Goal: Answer question/provide support: Share knowledge or assist other users

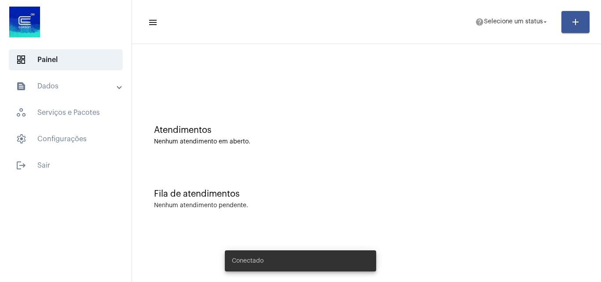
click at [493, 34] on mat-toolbar-row "menu help Selecione um status arrow_drop_down add" at bounding box center [366, 22] width 469 height 28
click at [499, 30] on button "help Selecione um status arrow_drop_down" at bounding box center [512, 22] width 84 height 18
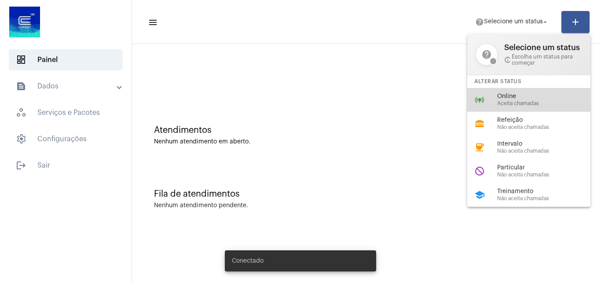
click at [498, 95] on span "Online" at bounding box center [547, 96] width 100 height 7
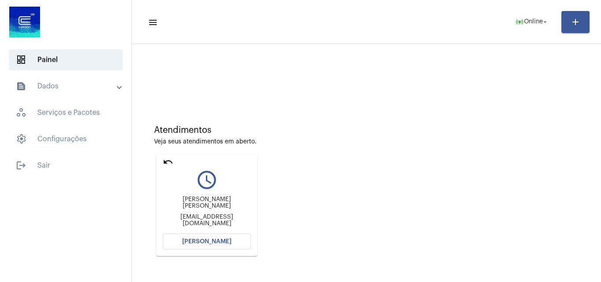
click at [228, 242] on span "[PERSON_NAME]" at bounding box center [206, 241] width 49 height 6
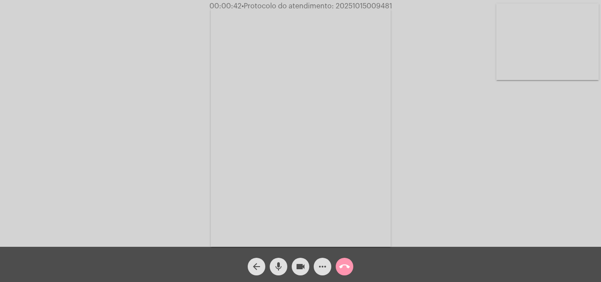
click at [286, 263] on button "mic" at bounding box center [279, 267] width 18 height 18
click at [298, 265] on mat-icon "videocam" at bounding box center [300, 266] width 11 height 11
click at [273, 265] on mat-icon "mic_off" at bounding box center [278, 266] width 11 height 11
click at [307, 264] on button "videocam_off" at bounding box center [301, 267] width 18 height 18
click at [277, 264] on mat-icon "mic" at bounding box center [278, 266] width 11 height 11
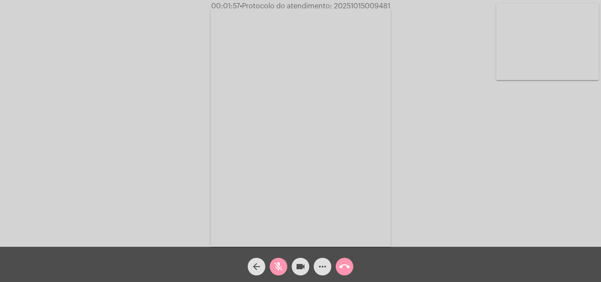
click at [300, 267] on mat-icon "videocam" at bounding box center [300, 266] width 11 height 11
click at [263, 264] on button "arrow_back" at bounding box center [257, 267] width 18 height 18
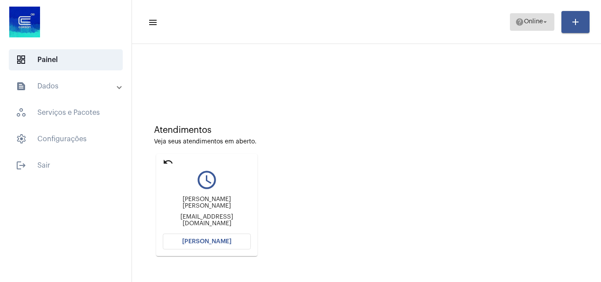
click at [525, 21] on span "Online" at bounding box center [533, 22] width 19 height 6
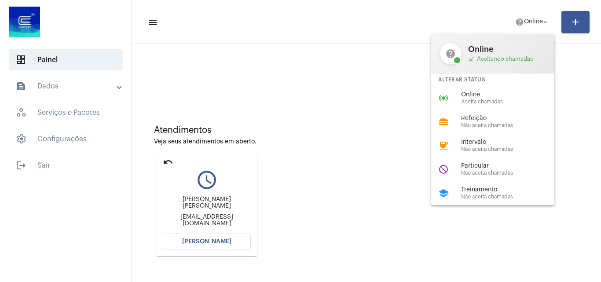
click at [171, 161] on div at bounding box center [300, 141] width 601 height 282
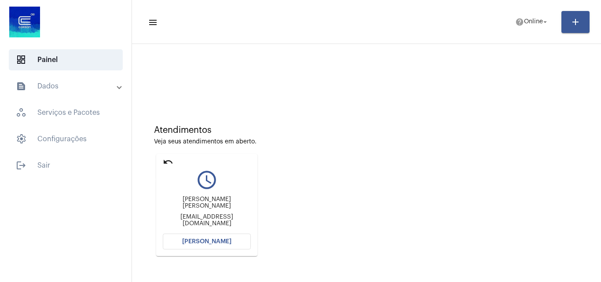
click at [168, 163] on mat-icon "undo" at bounding box center [168, 162] width 11 height 11
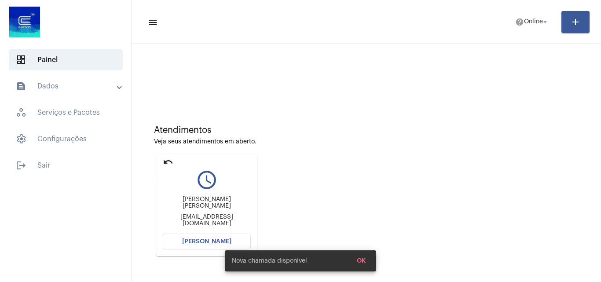
click at [163, 160] on mat-icon "undo" at bounding box center [168, 162] width 11 height 11
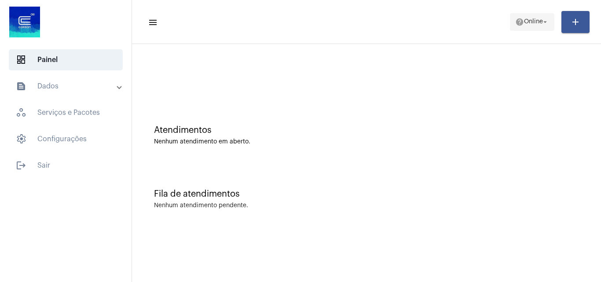
click at [527, 22] on span "Online" at bounding box center [533, 22] width 19 height 6
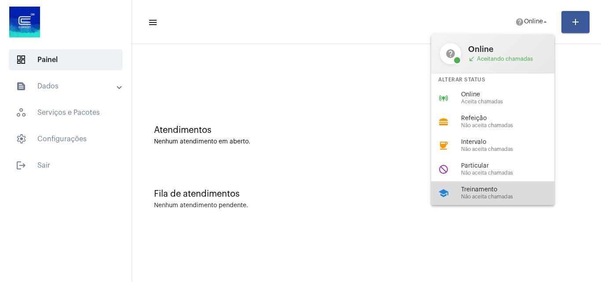
click at [492, 202] on div "school Treinamento Não aceita chamadas" at bounding box center [499, 193] width 137 height 24
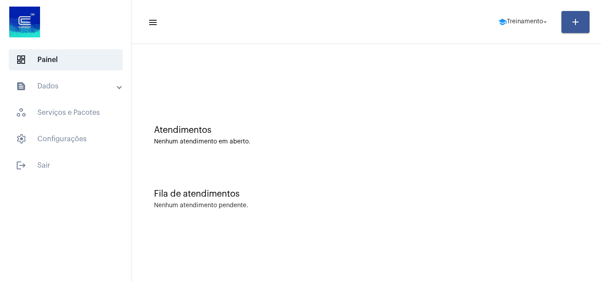
click at [509, 11] on mat-toolbar-row "menu school Treinamento arrow_drop_down add" at bounding box center [366, 22] width 469 height 28
click at [510, 24] on span "Treinamento" at bounding box center [525, 22] width 36 height 6
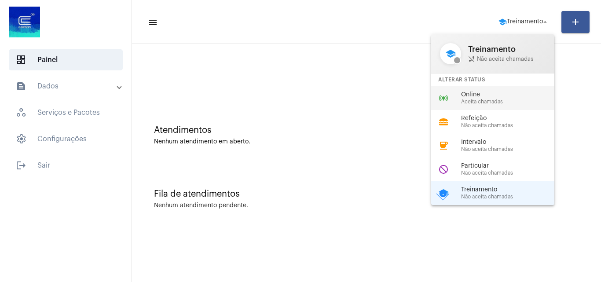
click at [496, 90] on div "online_prediction Online Aceita chamadas" at bounding box center [499, 98] width 137 height 24
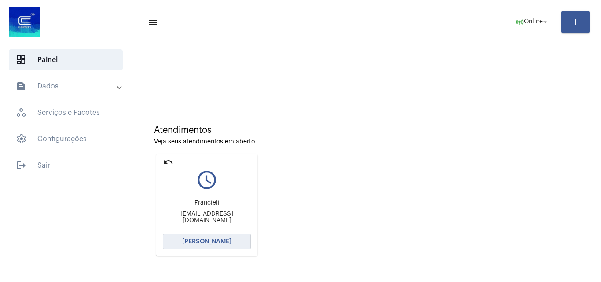
click at [221, 234] on button "[PERSON_NAME]" at bounding box center [207, 242] width 88 height 16
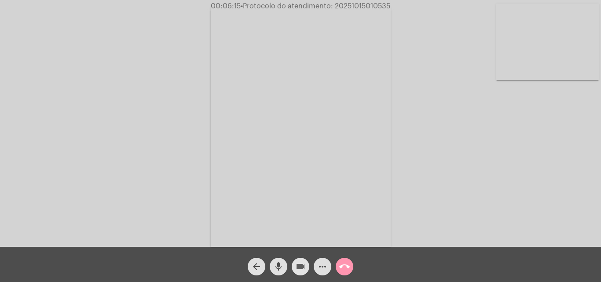
click at [302, 266] on mat-icon "videocam" at bounding box center [300, 266] width 11 height 11
click at [273, 264] on button "mic" at bounding box center [279, 267] width 18 height 18
click at [306, 269] on button "videocam_off" at bounding box center [301, 267] width 18 height 18
click at [282, 268] on mat-icon "mic_off" at bounding box center [278, 266] width 11 height 11
click at [319, 266] on mat-icon "more_horiz" at bounding box center [322, 266] width 11 height 11
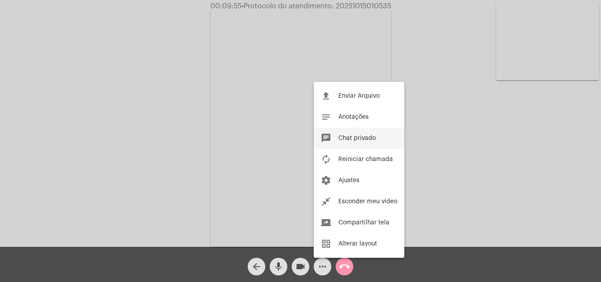
click at [377, 137] on button "chat Chat privado" at bounding box center [359, 138] width 91 height 21
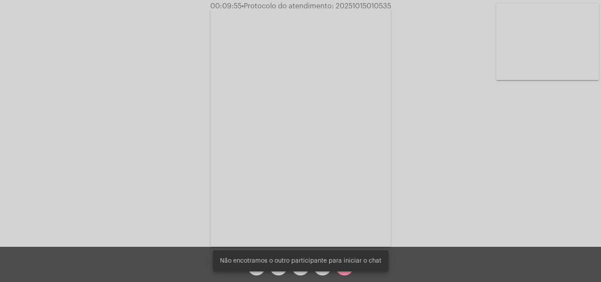
click at [324, 273] on div "Não encotramos o outro participante para iniciar o chat" at bounding box center [300, 261] width 197 height 42
click at [490, 175] on div "Acessando Câmera e Microfone..." at bounding box center [300, 125] width 599 height 247
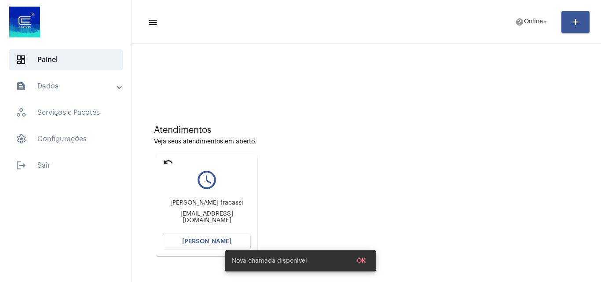
click at [196, 234] on button "[PERSON_NAME]" at bounding box center [207, 242] width 88 height 16
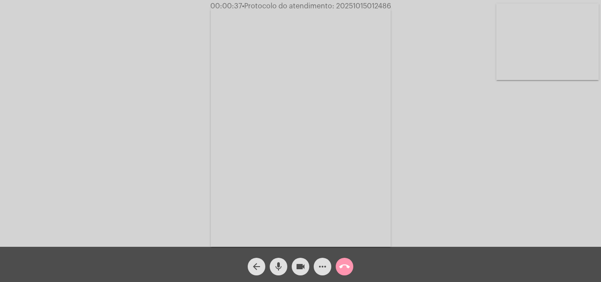
click at [284, 263] on button "mic" at bounding box center [279, 267] width 18 height 18
click at [297, 264] on mat-icon "videocam" at bounding box center [300, 266] width 11 height 11
click at [287, 266] on button "mic_off" at bounding box center [279, 267] width 18 height 18
click at [297, 267] on mat-icon "videocam_off" at bounding box center [300, 266] width 11 height 11
click at [329, 271] on button "more_horiz" at bounding box center [323, 267] width 18 height 18
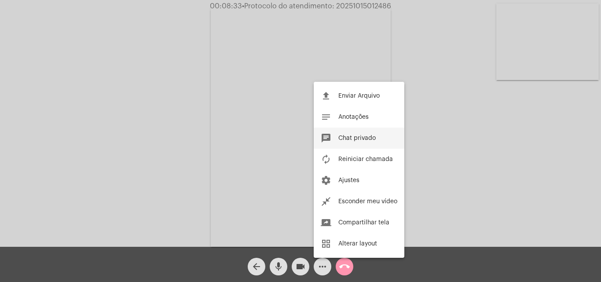
click at [349, 143] on button "chat Chat privado" at bounding box center [359, 138] width 91 height 21
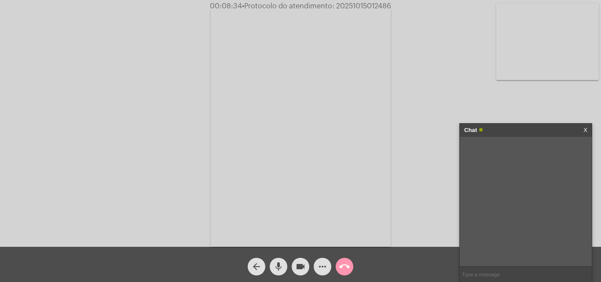
click at [491, 272] on input "text" at bounding box center [526, 274] width 132 height 15
click at [501, 272] on input "text" at bounding box center [526, 274] width 132 height 15
type input "O"
click at [287, 267] on button "mic" at bounding box center [279, 267] width 18 height 18
click at [293, 267] on button "videocam" at bounding box center [301, 267] width 18 height 18
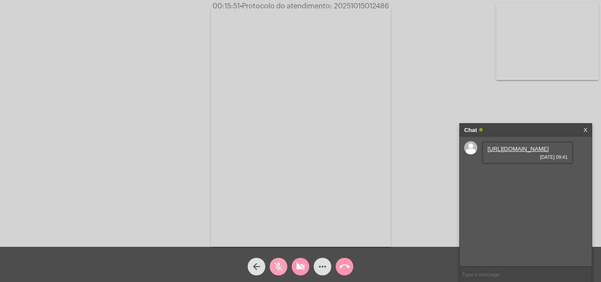
click at [273, 269] on button "mic_off" at bounding box center [279, 267] width 18 height 18
click at [298, 268] on mat-icon "videocam_off" at bounding box center [300, 266] width 11 height 11
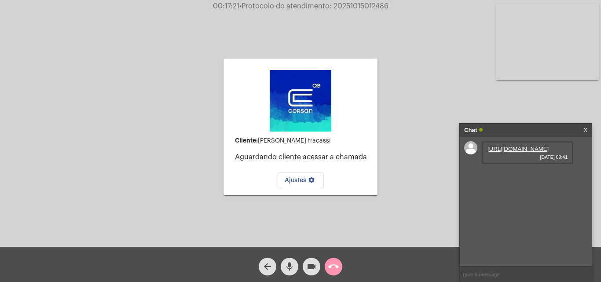
click at [501, 152] on link "[URL][DOMAIN_NAME]" at bounding box center [517, 149] width 61 height 7
click at [337, 271] on mat-icon "call_end" at bounding box center [333, 266] width 11 height 11
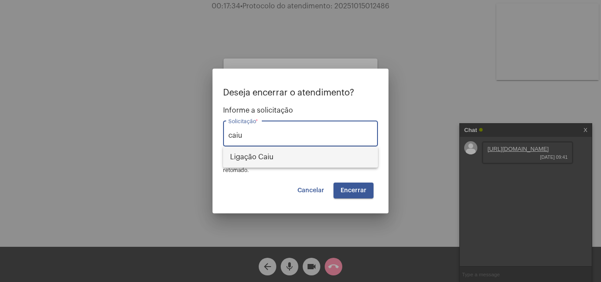
click at [358, 151] on span "Ligação Caiu" at bounding box center [300, 156] width 141 height 21
type input "Ligação Caiu"
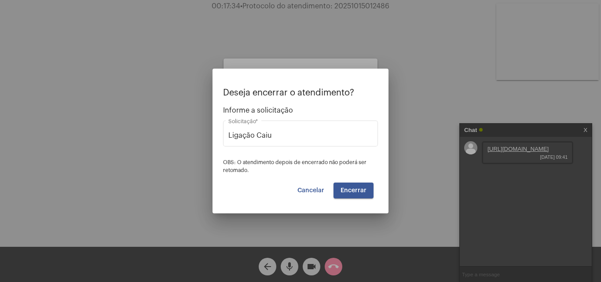
click at [355, 178] on div "Deseja encerrar o atendimento? Informe a solicitação Ligação Caiu Solicitação *…" at bounding box center [300, 143] width 155 height 110
click at [355, 184] on button "Encerrar" at bounding box center [353, 191] width 40 height 16
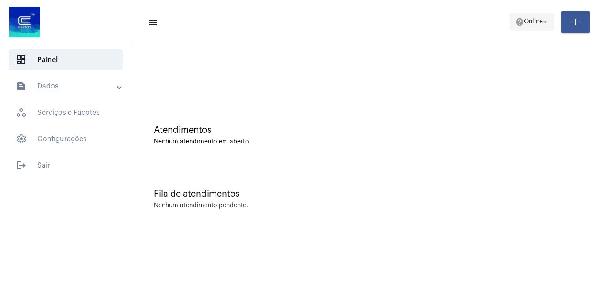
drag, startPoint x: 544, startPoint y: 28, endPoint x: 540, endPoint y: 29, distance: 4.6
click at [542, 28] on span "help Online arrow_drop_down" at bounding box center [532, 22] width 34 height 16
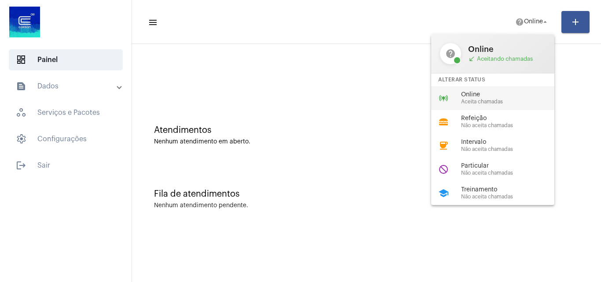
click at [491, 98] on div "Online Aceita chamadas" at bounding box center [511, 97] width 100 height 13
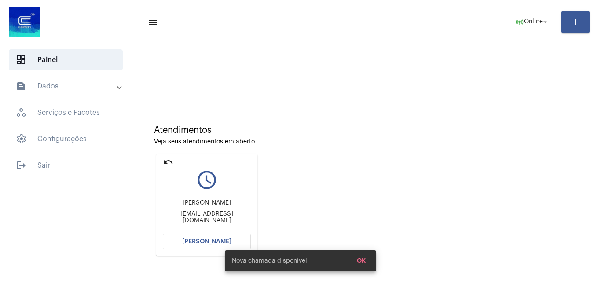
click at [211, 238] on span "[PERSON_NAME]" at bounding box center [206, 241] width 49 height 6
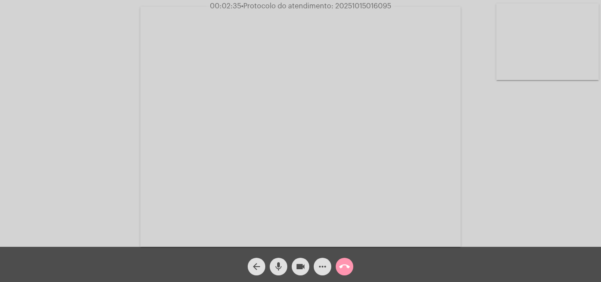
click at [329, 262] on button "more_horiz" at bounding box center [323, 267] width 18 height 18
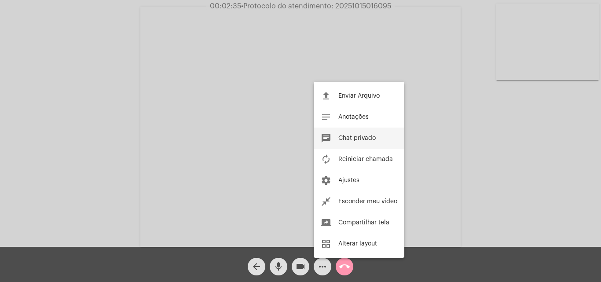
click at [391, 138] on button "chat Chat privado" at bounding box center [359, 138] width 91 height 21
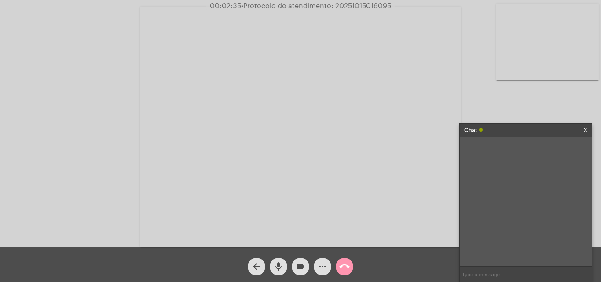
click at [485, 274] on input "text" at bounding box center [526, 274] width 132 height 15
type input "Oi!"
click at [325, 265] on mat-icon "more_horiz" at bounding box center [322, 266] width 11 height 11
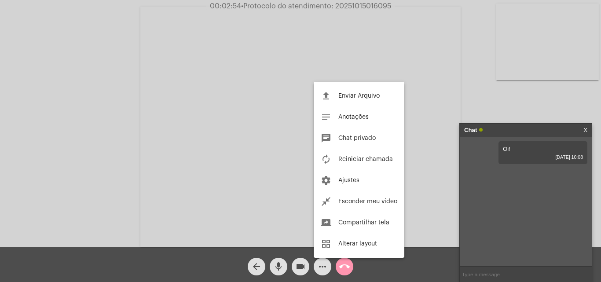
click at [515, 93] on div at bounding box center [300, 141] width 601 height 282
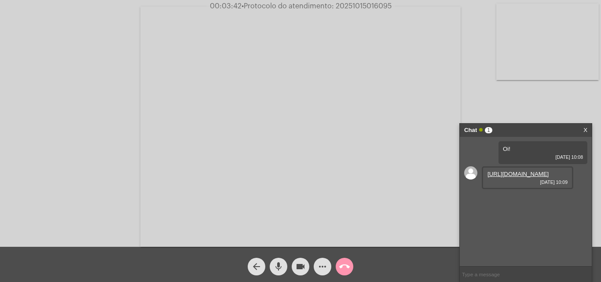
click at [506, 177] on link "[URL][DOMAIN_NAME]" at bounding box center [517, 174] width 61 height 7
click at [345, 270] on mat-icon "call_end" at bounding box center [344, 266] width 11 height 11
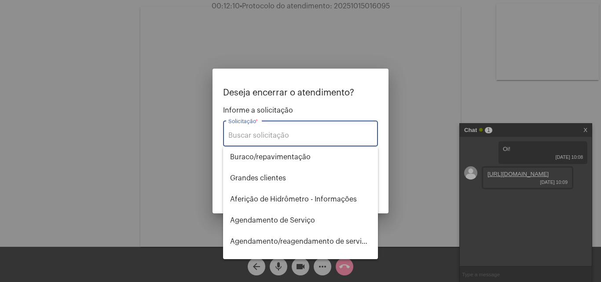
click at [320, 124] on div "Solicitação *" at bounding box center [300, 133] width 144 height 28
click at [307, 130] on div "Solicitação *" at bounding box center [300, 133] width 144 height 28
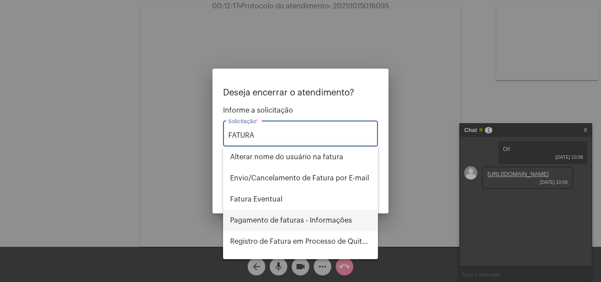
click at [319, 216] on span "Pagamento de faturas - Informações" at bounding box center [300, 220] width 141 height 21
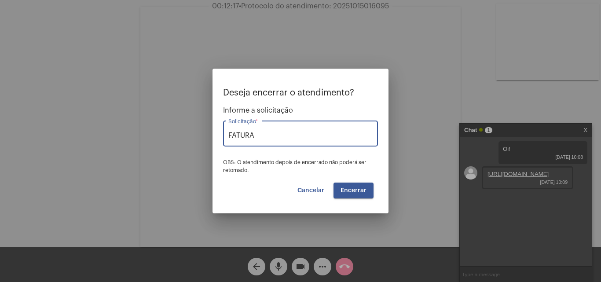
type input "Pagamento de faturas - Informações"
click at [363, 193] on span "Encerrar" at bounding box center [353, 190] width 26 height 6
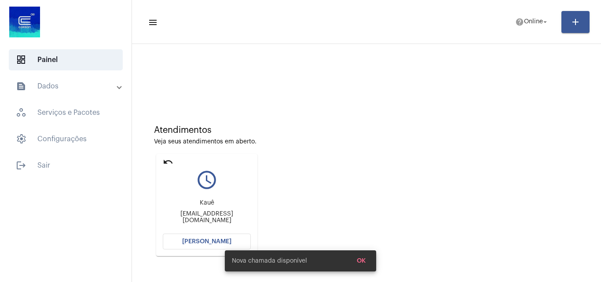
click at [199, 238] on button "[PERSON_NAME]" at bounding box center [207, 242] width 88 height 16
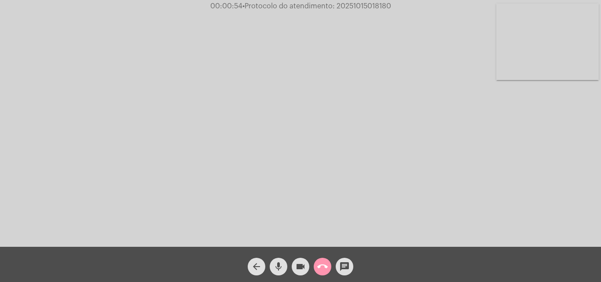
click at [323, 271] on mat-icon "call_end" at bounding box center [322, 266] width 11 height 11
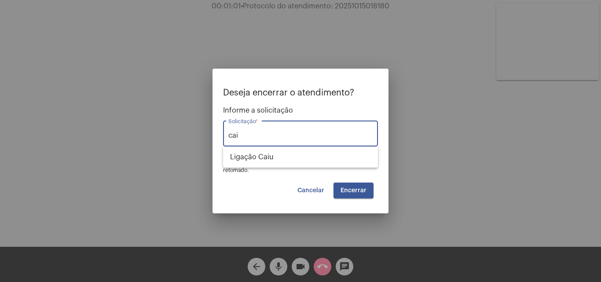
type input "caiu"
click at [314, 191] on span "Cancelar" at bounding box center [310, 190] width 27 height 6
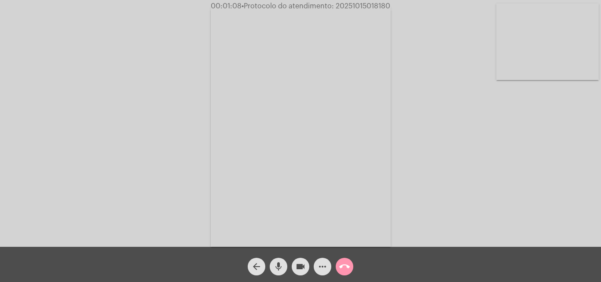
click at [345, 267] on mat-icon "call_end" at bounding box center [344, 266] width 11 height 11
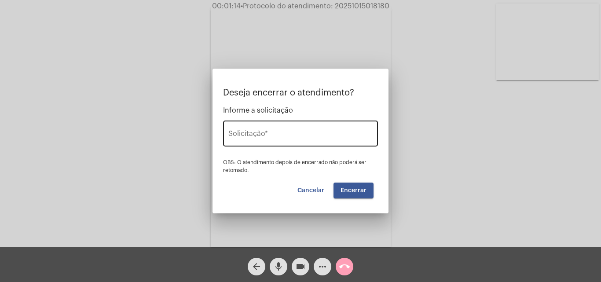
click at [318, 134] on input "Solicitação *" at bounding box center [300, 136] width 144 height 8
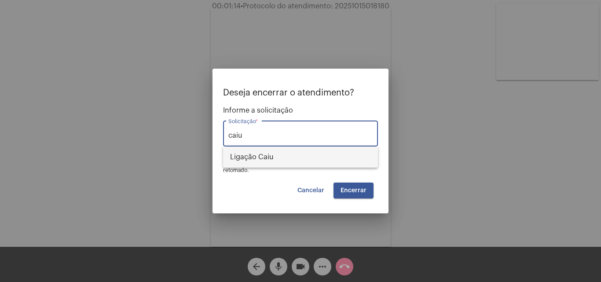
click at [329, 151] on span "Ligação Caiu" at bounding box center [300, 156] width 141 height 21
type input "Ligação Caiu"
click at [353, 194] on button "Encerrar" at bounding box center [353, 191] width 40 height 16
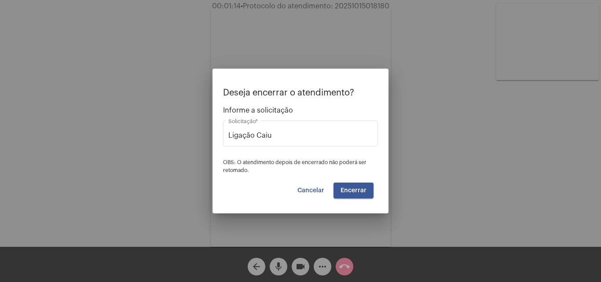
click at [349, 196] on button "Encerrar" at bounding box center [353, 191] width 40 height 16
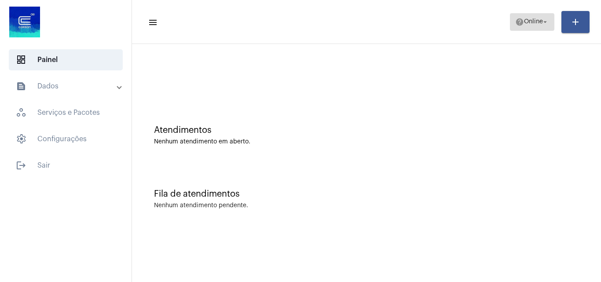
click at [517, 17] on span "help Online arrow_drop_down" at bounding box center [532, 22] width 34 height 16
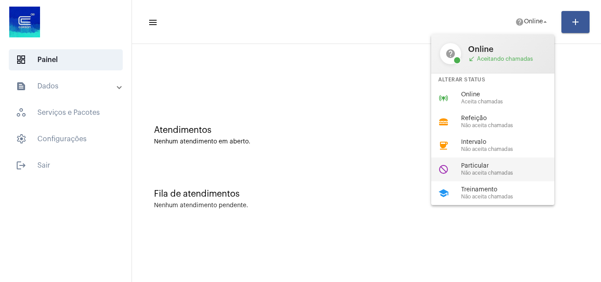
click at [519, 160] on div "do_not_disturb Particular Não aceita chamadas" at bounding box center [499, 169] width 137 height 24
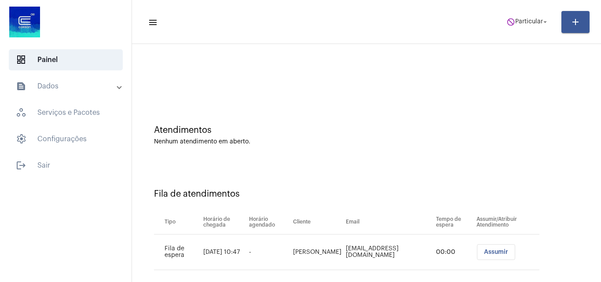
click at [505, 237] on mat-sidenav-content "menu do_not_disturb Particular arrow_drop_down add Atendimentos Nenhum atendime…" at bounding box center [366, 141] width 469 height 282
click at [497, 246] on td "Assumir" at bounding box center [507, 252] width 66 height 36
click at [499, 252] on button "Assumir" at bounding box center [495, 252] width 38 height 16
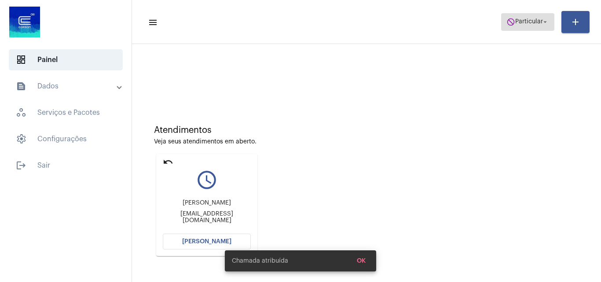
click at [538, 20] on span "Particular" at bounding box center [529, 22] width 28 height 6
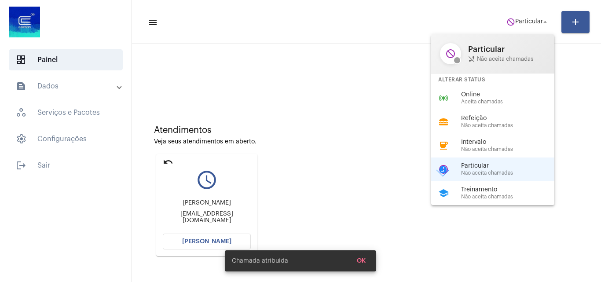
click at [506, 85] on div "Alterar Status" at bounding box center [492, 79] width 123 height 13
click at [508, 92] on div at bounding box center [366, 73] width 460 height 51
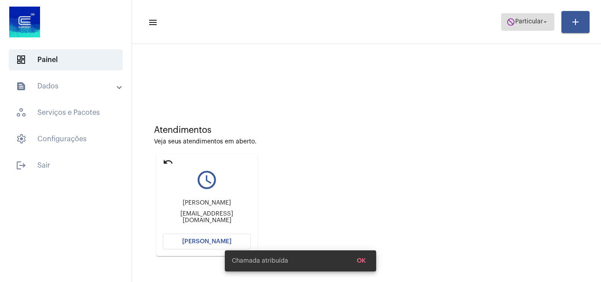
click at [539, 23] on span "Particular" at bounding box center [529, 22] width 28 height 6
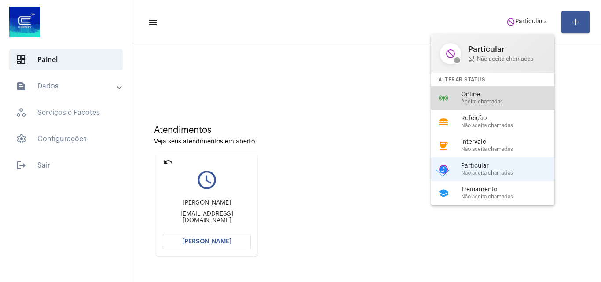
click at [519, 87] on div "online_prediction Online Aceita chamadas" at bounding box center [499, 98] width 137 height 24
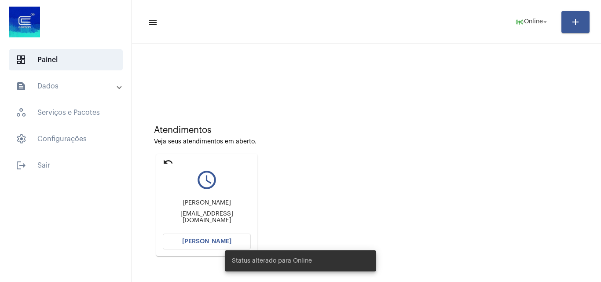
click at [216, 236] on button "[PERSON_NAME]" at bounding box center [207, 242] width 88 height 16
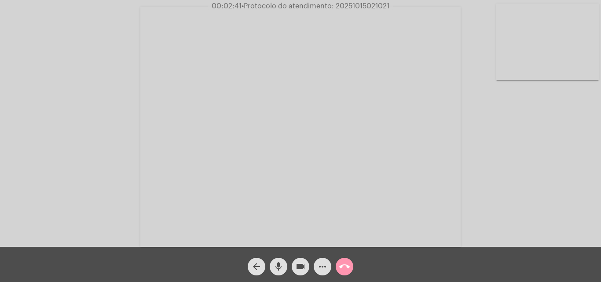
click at [319, 272] on span "more_horiz" at bounding box center [322, 267] width 11 height 18
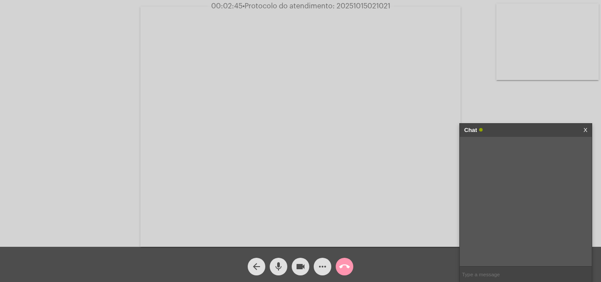
click at [477, 272] on input "text" at bounding box center [526, 274] width 132 height 15
type input "Oi!"
click at [326, 265] on mat-icon "more_horiz" at bounding box center [322, 266] width 11 height 11
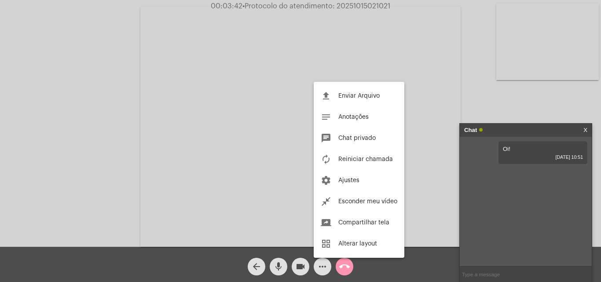
click at [526, 99] on div at bounding box center [300, 141] width 601 height 282
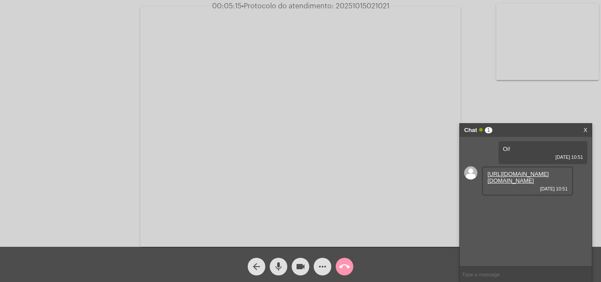
click at [517, 184] on link "[URL][DOMAIN_NAME][DOMAIN_NAME]" at bounding box center [517, 177] width 61 height 13
click at [285, 265] on button "mic" at bounding box center [279, 267] width 18 height 18
click at [296, 265] on mat-icon "videocam" at bounding box center [300, 266] width 11 height 11
click at [286, 267] on button "mic_off" at bounding box center [279, 267] width 18 height 18
click at [292, 267] on button "videocam_off" at bounding box center [301, 267] width 18 height 18
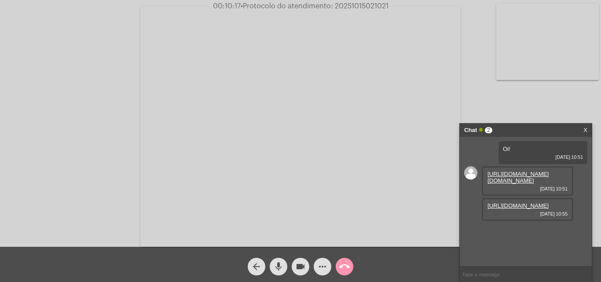
drag, startPoint x: 278, startPoint y: 268, endPoint x: 304, endPoint y: 267, distance: 25.5
click at [278, 268] on mat-icon "mic" at bounding box center [278, 266] width 11 height 11
click at [304, 267] on mat-icon "videocam" at bounding box center [300, 266] width 11 height 11
click at [280, 266] on mat-icon "mic_off" at bounding box center [278, 266] width 11 height 11
click at [301, 265] on mat-icon "videocam_off" at bounding box center [300, 266] width 11 height 11
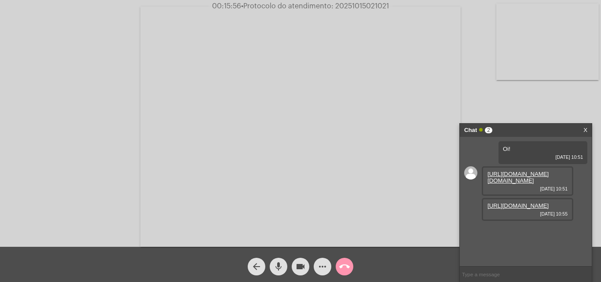
click at [248, 139] on video at bounding box center [300, 127] width 320 height 240
click at [247, 151] on video at bounding box center [152, 125] width 287 height 215
drag, startPoint x: 531, startPoint y: 132, endPoint x: 537, endPoint y: 132, distance: 6.2
click at [537, 132] on div "Chat 2" at bounding box center [516, 130] width 105 height 13
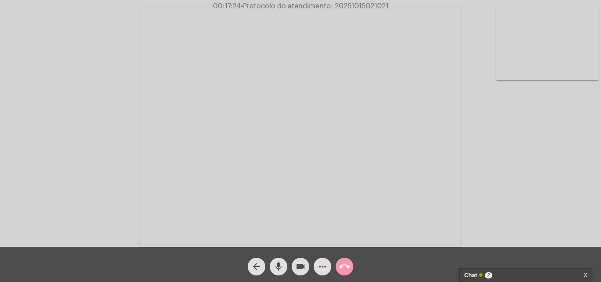
click at [523, 128] on div "Acessando Câmera e Microfone..." at bounding box center [300, 125] width 599 height 247
click at [560, 150] on div "Acessando Câmera e Microfone..." at bounding box center [300, 125] width 599 height 247
click at [279, 269] on mat-icon "mic" at bounding box center [278, 266] width 11 height 11
click at [292, 269] on button "videocam" at bounding box center [301, 267] width 18 height 18
click at [282, 264] on mat-icon "mic_off" at bounding box center [278, 266] width 11 height 11
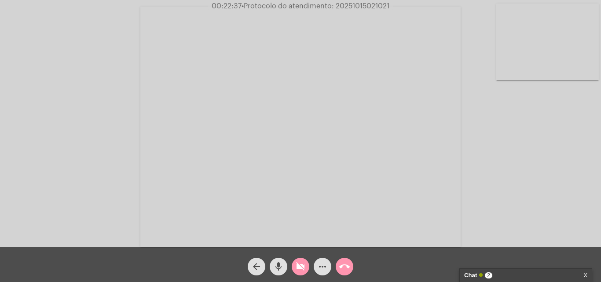
click at [290, 264] on div "videocam_off" at bounding box center [300, 264] width 22 height 22
click at [296, 265] on mat-icon "videocam_off" at bounding box center [300, 266] width 11 height 11
click at [297, 271] on mat-icon "videocam_off" at bounding box center [300, 266] width 11 height 11
click at [347, 269] on mat-icon "call_end" at bounding box center [344, 266] width 11 height 11
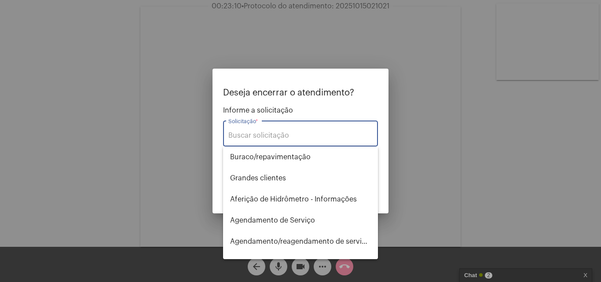
click at [305, 138] on input "Solicitação *" at bounding box center [300, 136] width 144 height 8
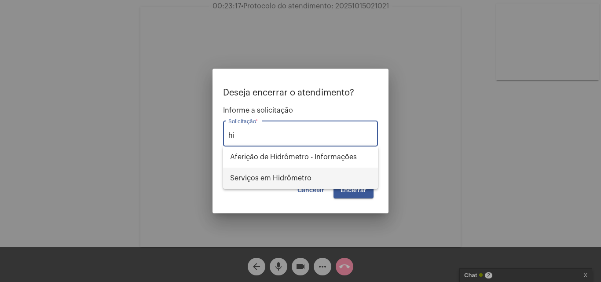
click at [313, 172] on span "Serviços em Hidrômetro" at bounding box center [300, 178] width 141 height 21
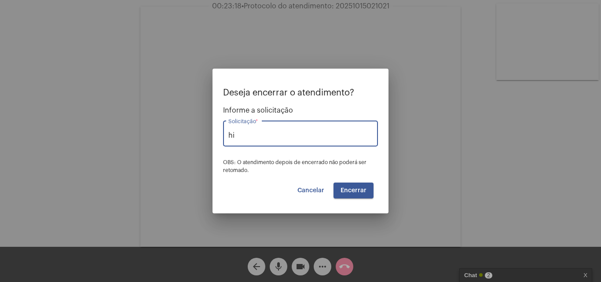
type input "Serviços em Hidrômetro"
click at [356, 190] on span "Encerrar" at bounding box center [353, 190] width 26 height 6
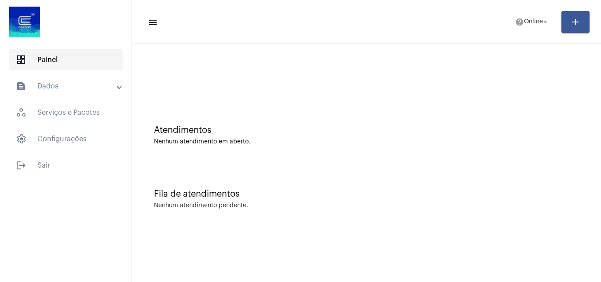
click at [51, 65] on span "dashboard Painel" at bounding box center [66, 59] width 114 height 21
click at [60, 81] on mat-panel-title "text_snippet_outlined Dados" at bounding box center [67, 86] width 102 height 11
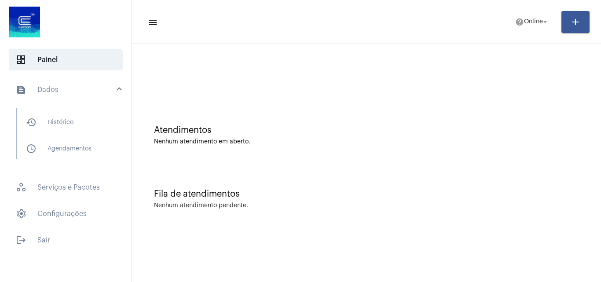
click at [64, 107] on div "history_outlined Histórico schedule_outlined Agendamentos" at bounding box center [68, 138] width 126 height 68
click at [59, 122] on span "history_outlined Histórico" at bounding box center [65, 122] width 93 height 21
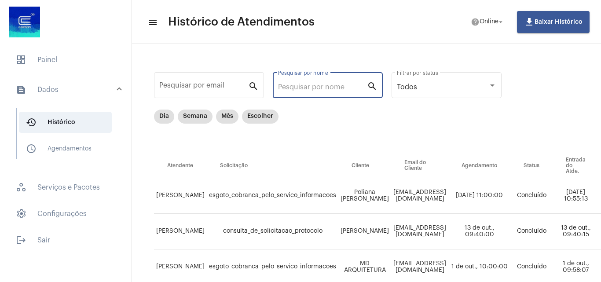
click at [295, 84] on input "Pesquisar por nome" at bounding box center [322, 87] width 89 height 8
type input "ismael"
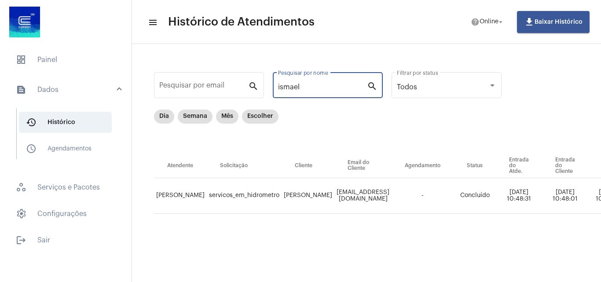
scroll to position [0, 465]
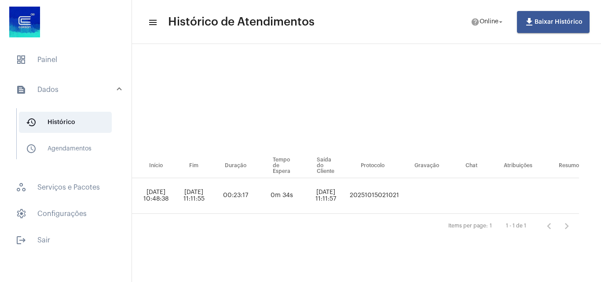
drag, startPoint x: 369, startPoint y: 198, endPoint x: 353, endPoint y: 198, distance: 16.3
click at [353, 198] on tr "[PERSON_NAME] servicos_em_hidrometro Ismael Eliseu Anton [EMAIL_ADDRESS][DOMAIN…" at bounding box center [140, 196] width 877 height 36
copy td "20251015021021"
click at [475, 25] on mat-icon "help" at bounding box center [475, 22] width 9 height 9
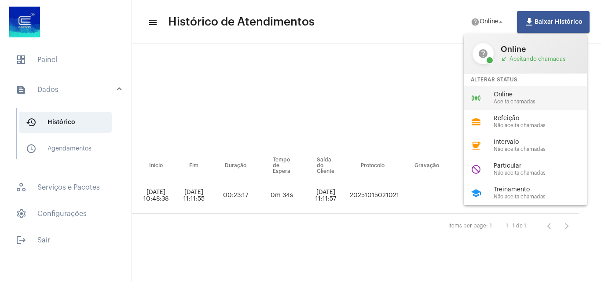
click at [469, 94] on div "online_prediction Online Aceita chamadas" at bounding box center [532, 98] width 137 height 24
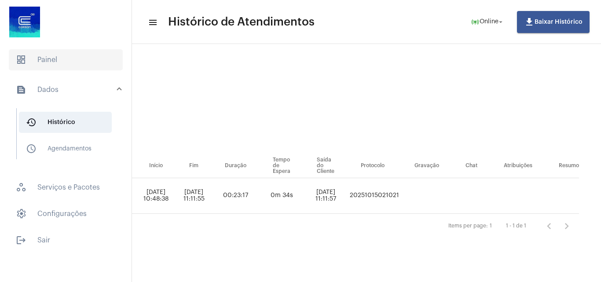
click at [72, 51] on span "dashboard Painel" at bounding box center [66, 59] width 114 height 21
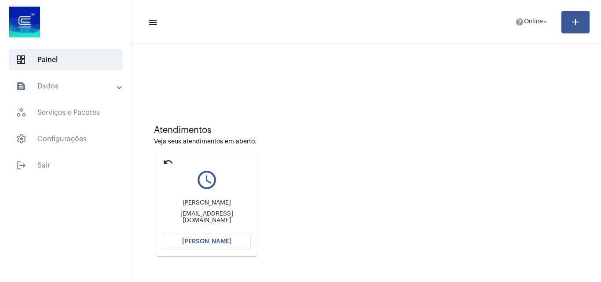
click at [218, 237] on button "[PERSON_NAME]" at bounding box center [207, 242] width 88 height 16
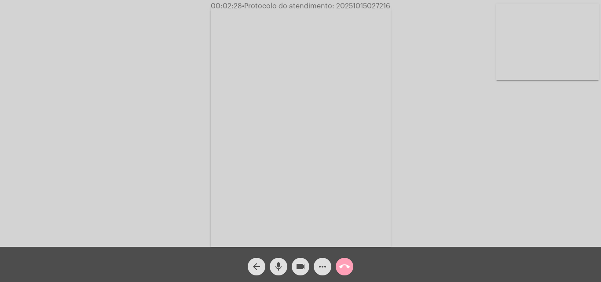
click at [344, 271] on mat-icon "call_end" at bounding box center [344, 266] width 11 height 11
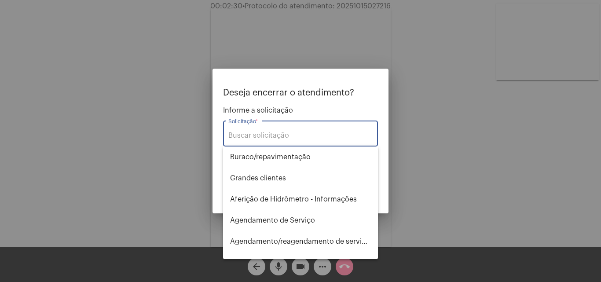
click at [284, 136] on input "Solicitação *" at bounding box center [300, 136] width 144 height 8
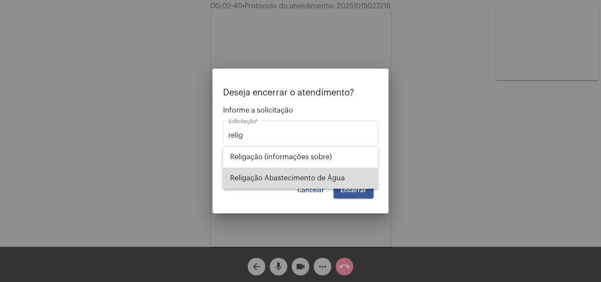
click at [301, 177] on span "Religação Abastecimento de Água" at bounding box center [300, 178] width 141 height 21
type input "Religação Abastecimento de Água"
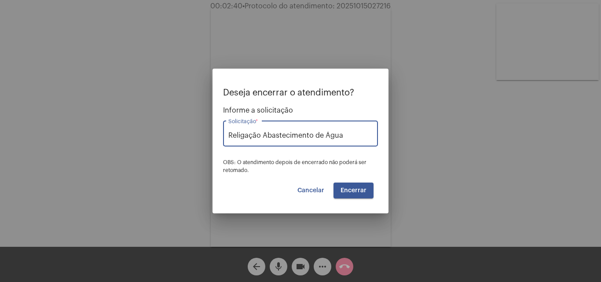
click at [344, 184] on button "Encerrar" at bounding box center [353, 191] width 40 height 16
